Goal: Answer question/provide support: Answer question/provide support

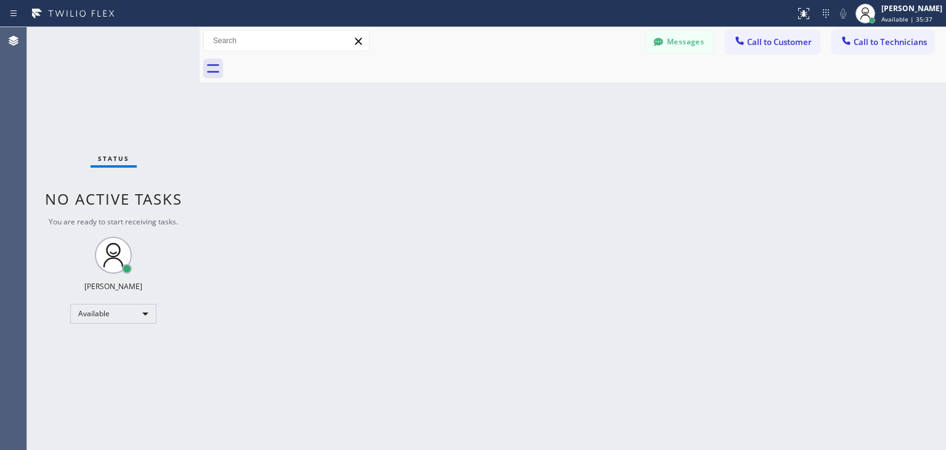
click at [695, 48] on button "Messages" at bounding box center [679, 41] width 68 height 23
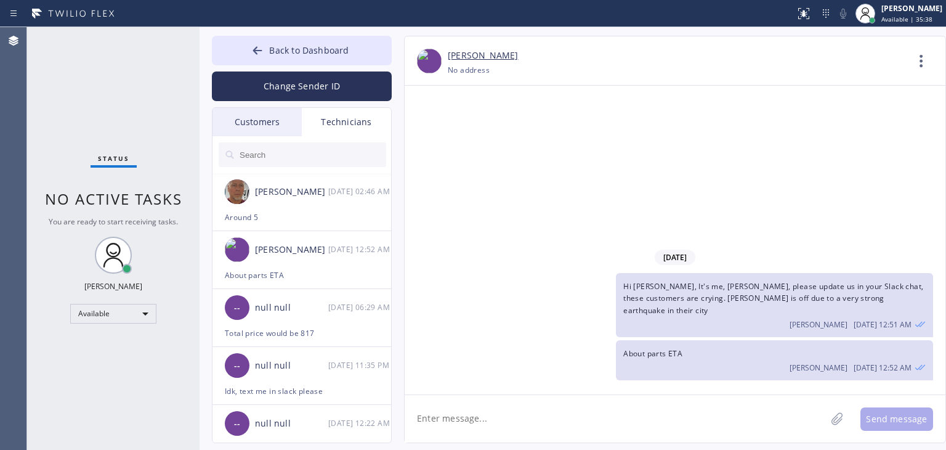
click at [288, 129] on div "Customers" at bounding box center [256, 122] width 89 height 28
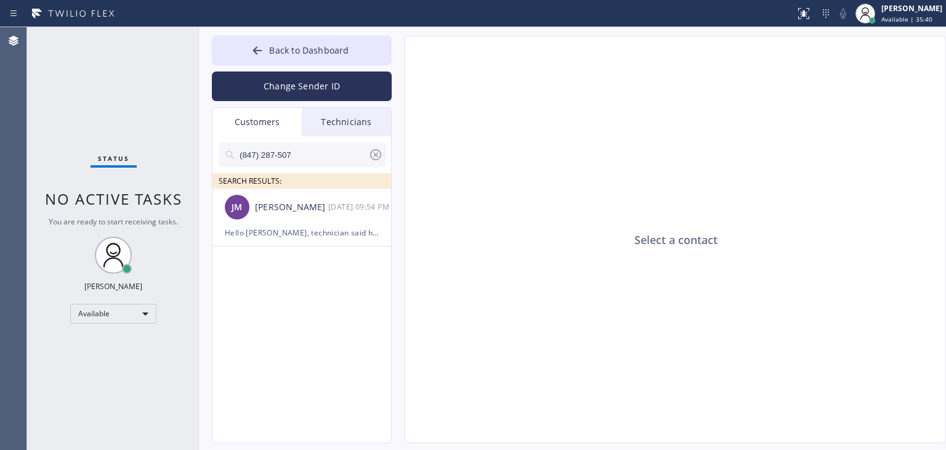
click at [378, 158] on icon at bounding box center [375, 154] width 11 height 11
click at [325, 157] on input "text" at bounding box center [312, 154] width 148 height 25
paste input "C757P5"
click at [325, 157] on input "C757P5" at bounding box center [303, 154] width 130 height 25
type input "C"
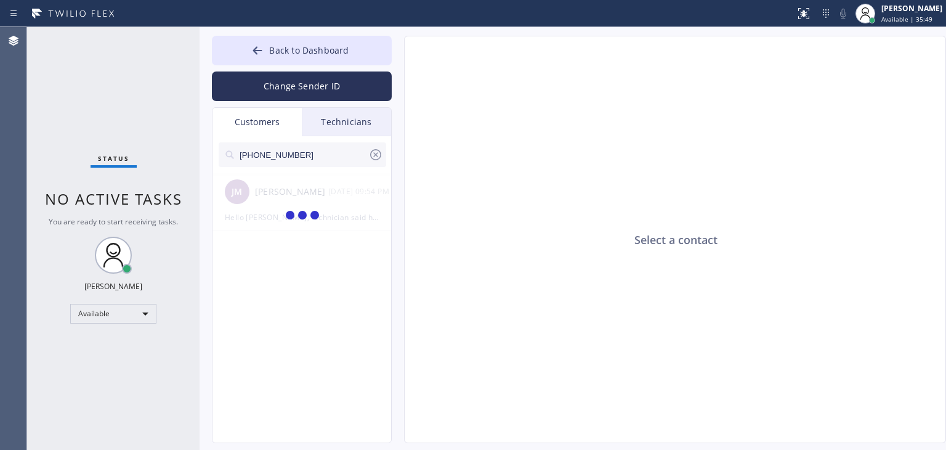
click at [290, 154] on input "[PHONE_NUMBER]" at bounding box center [303, 154] width 130 height 25
click at [301, 155] on input "[PHONE_NUMBER]" at bounding box center [303, 154] width 130 height 25
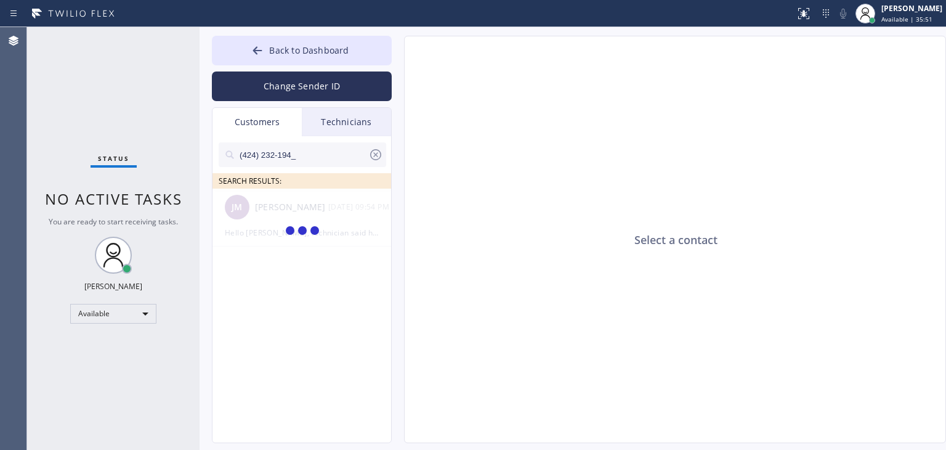
click at [301, 155] on input "(424) 232-194_" at bounding box center [303, 154] width 130 height 25
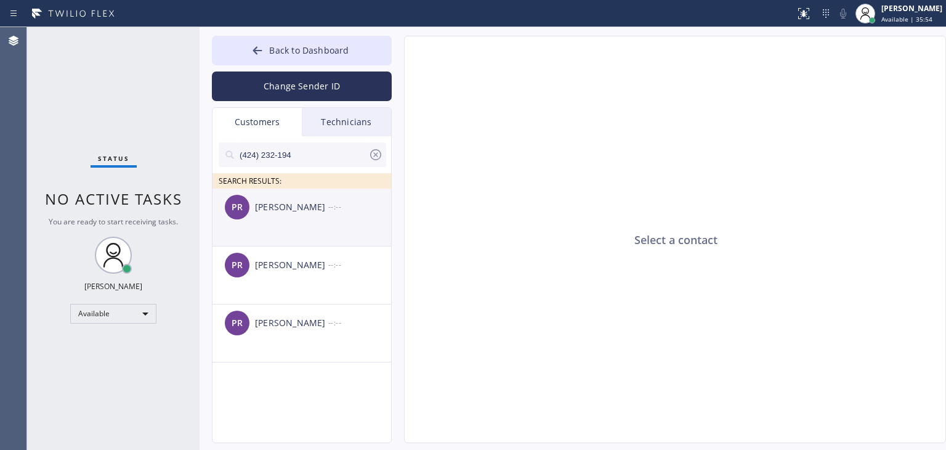
type input "(424) 232-194"
click at [355, 212] on div "--:--" at bounding box center [360, 207] width 64 height 14
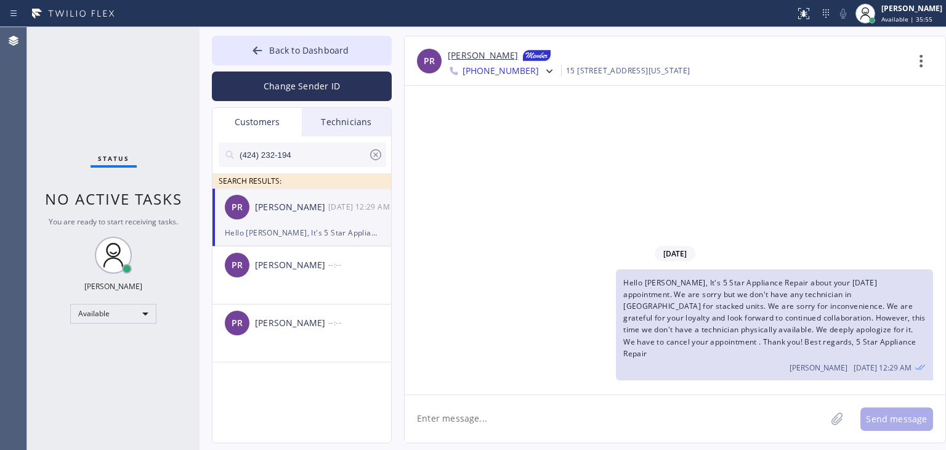
click at [345, 225] on div "PR [PERSON_NAME] [DATE] 12:29 AM" at bounding box center [302, 206] width 180 height 37
click at [331, 49] on span "Back to Dashboard" at bounding box center [308, 50] width 79 height 12
